Goal: Communication & Community: Answer question/provide support

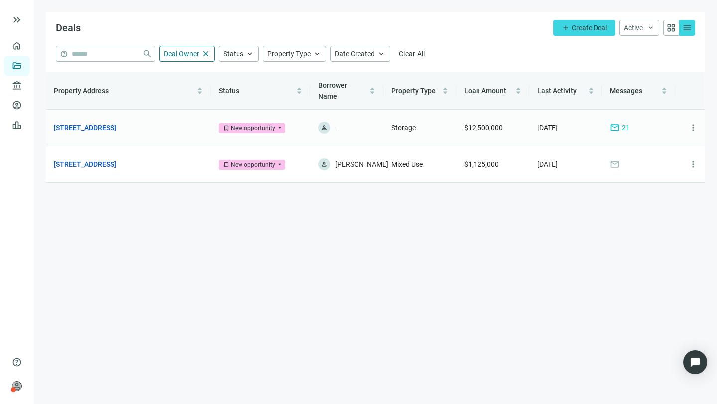
click at [617, 123] on span "mail" at bounding box center [615, 128] width 10 height 10
click at [616, 123] on span "mail" at bounding box center [615, 128] width 10 height 10
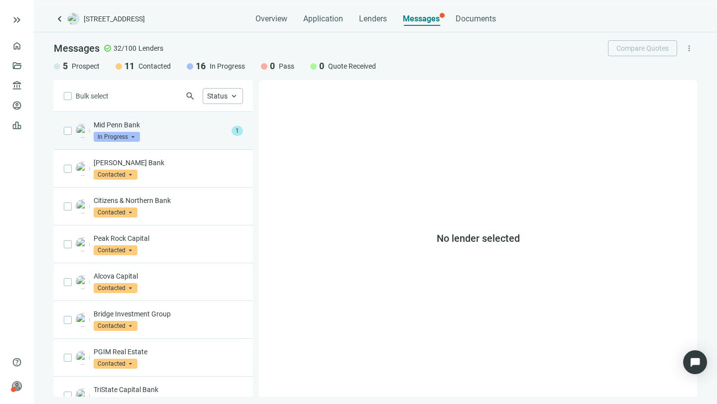
click at [114, 132] on span "In Progress" at bounding box center [117, 137] width 46 height 10
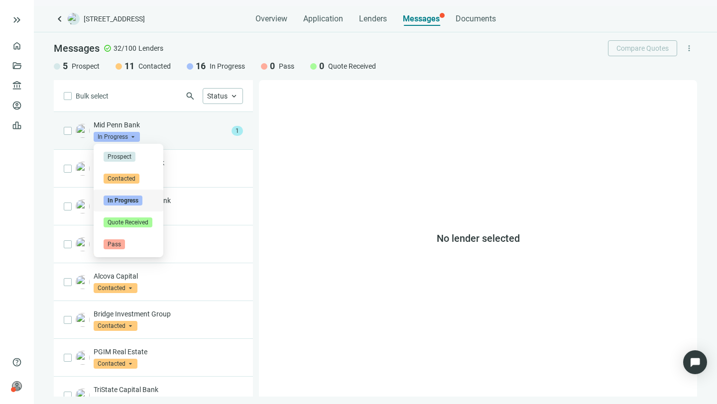
click at [114, 132] on span "In Progress" at bounding box center [117, 137] width 46 height 10
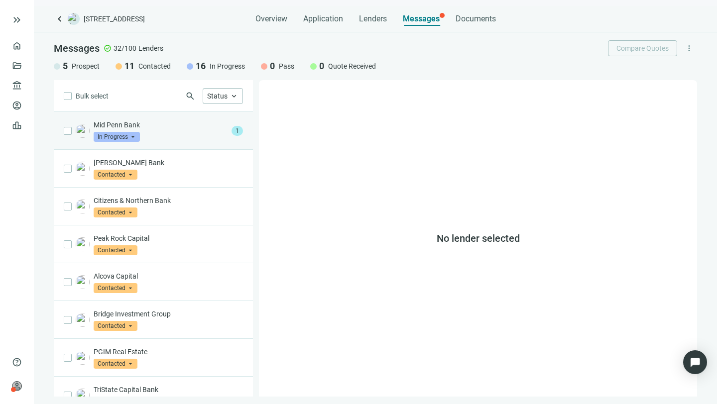
click at [117, 125] on p "Mid Penn Bank" at bounding box center [161, 125] width 134 height 10
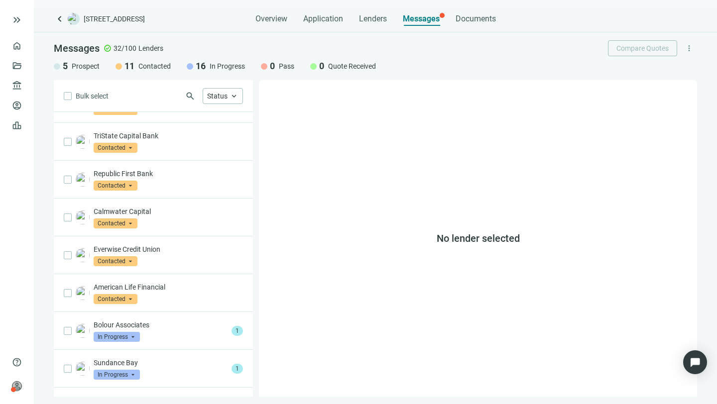
scroll to position [251, 0]
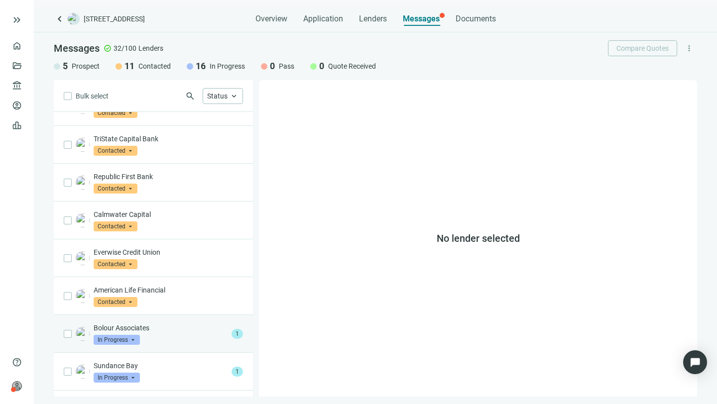
click at [135, 330] on p "Bolour Associates" at bounding box center [161, 328] width 134 height 10
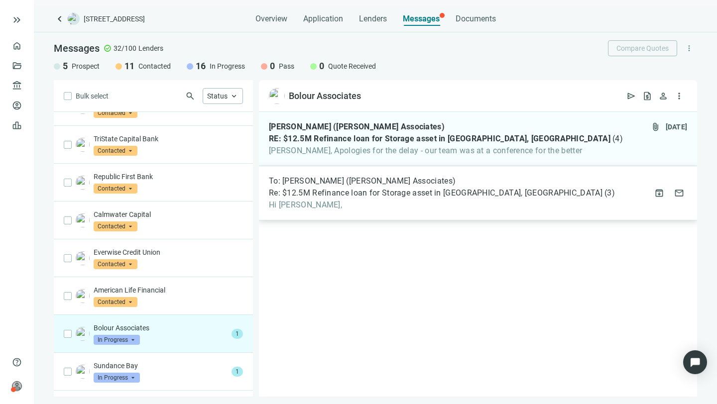
click at [387, 191] on span "Re: $12.5M Refinance loan for Storage asset in [GEOGRAPHIC_DATA], [GEOGRAPHIC_D…" at bounding box center [436, 193] width 334 height 10
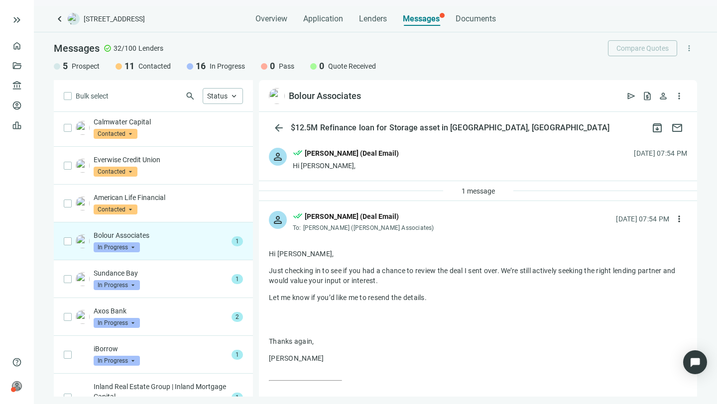
scroll to position [365, 0]
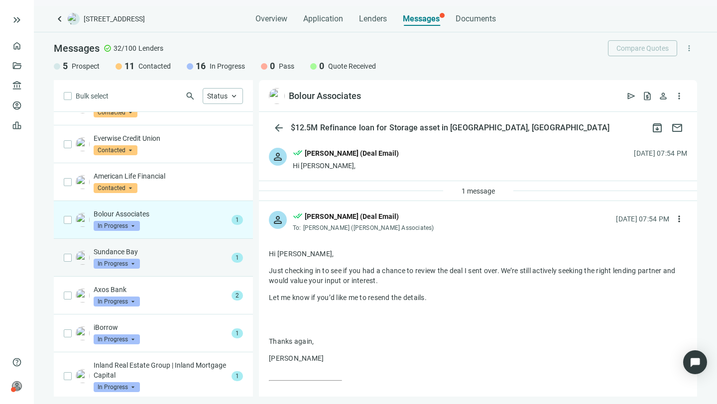
click at [121, 247] on p "Sundance Bay" at bounding box center [161, 252] width 134 height 10
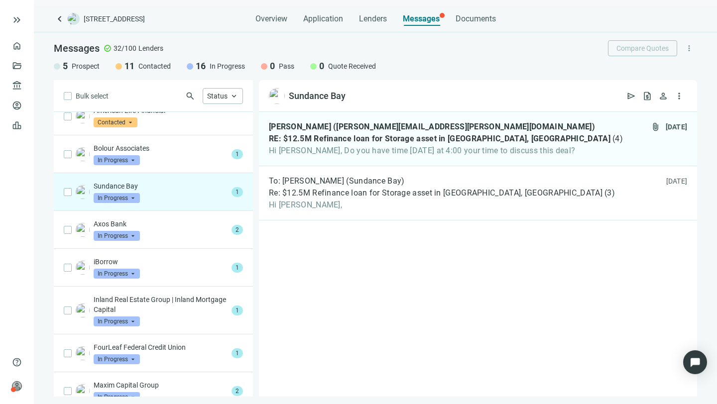
scroll to position [449, 0]
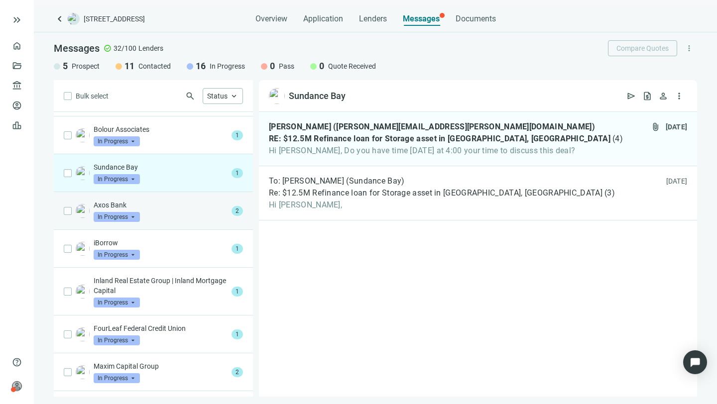
click at [112, 202] on p "Axos Bank" at bounding box center [161, 205] width 134 height 10
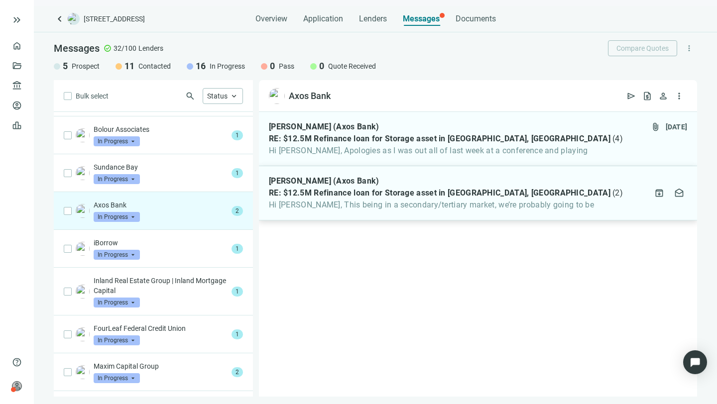
click at [354, 205] on span "Hi [PERSON_NAME], This being in a secondary/tertiary market, we’re probably goi…" at bounding box center [446, 205] width 354 height 10
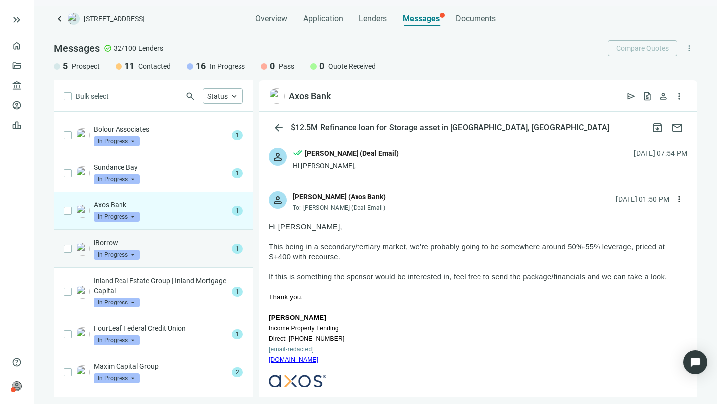
click at [117, 238] on p "iBorrow" at bounding box center [161, 243] width 134 height 10
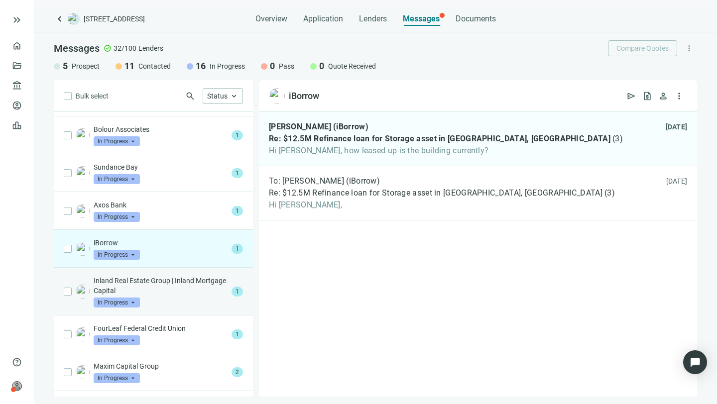
click at [122, 286] on p "Inland Real Estate Group | Inland Mortgage Capital" at bounding box center [161, 286] width 134 height 20
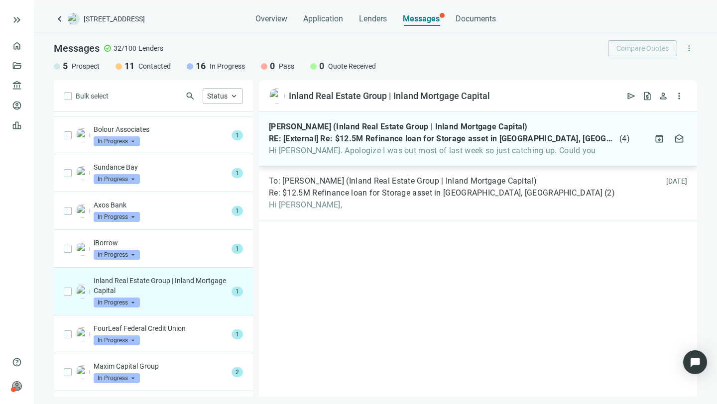
click at [373, 138] on span "RE: [External] Re: $12.5M Refinance loan for Storage asset in [GEOGRAPHIC_DATA]…" at bounding box center [443, 139] width 348 height 10
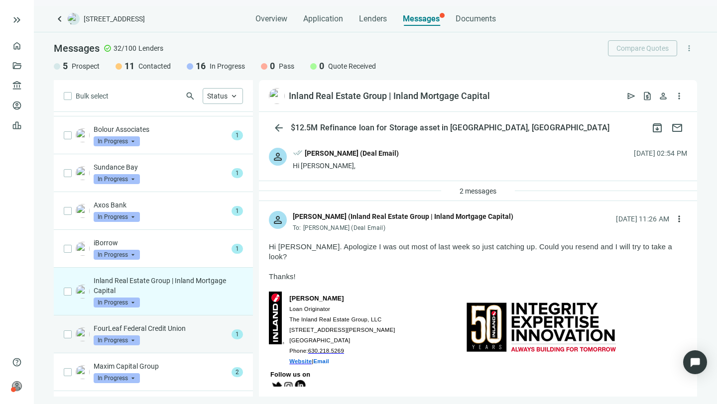
click at [161, 327] on p "FourLeaf Federal Credit Union" at bounding box center [161, 329] width 134 height 10
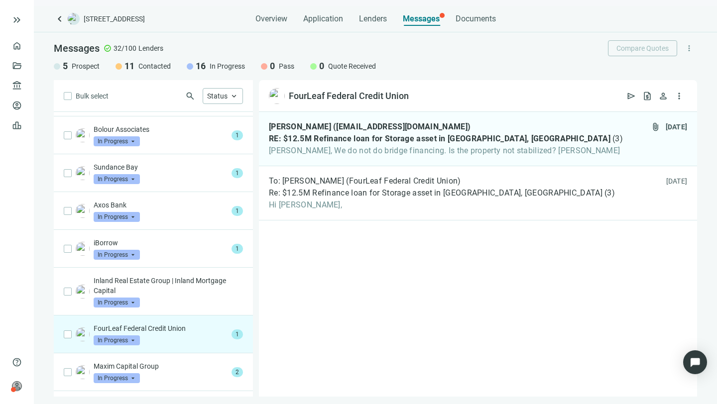
scroll to position [514, 0]
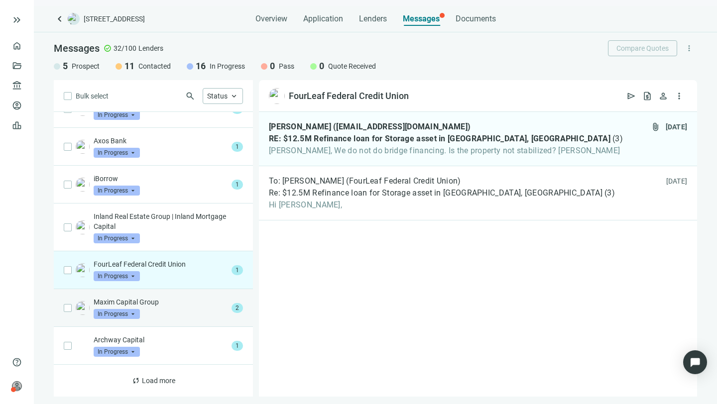
click at [137, 299] on p "Maxim Capital Group" at bounding box center [161, 302] width 134 height 10
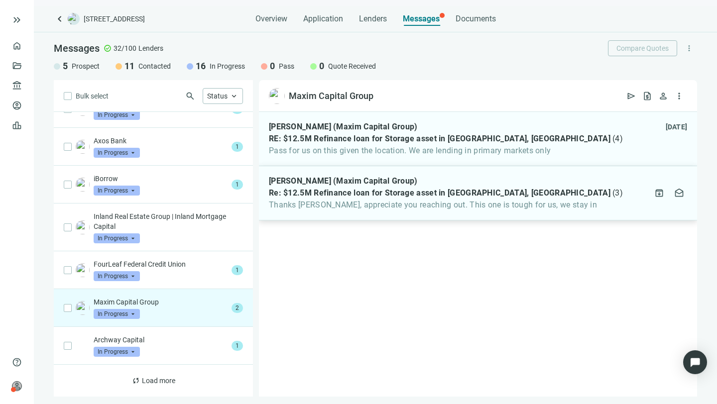
click at [339, 203] on span "Thanks [PERSON_NAME], appreciate you reaching out. This one is tough for us, we…" at bounding box center [446, 205] width 354 height 10
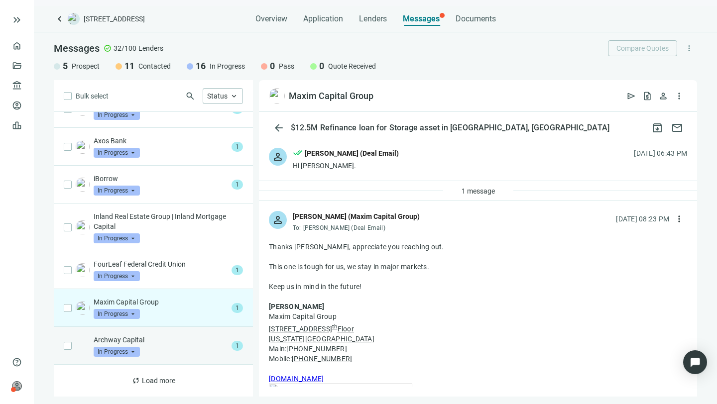
click at [123, 339] on p "Archway Capital" at bounding box center [161, 340] width 134 height 10
